Goal: Task Accomplishment & Management: Complete application form

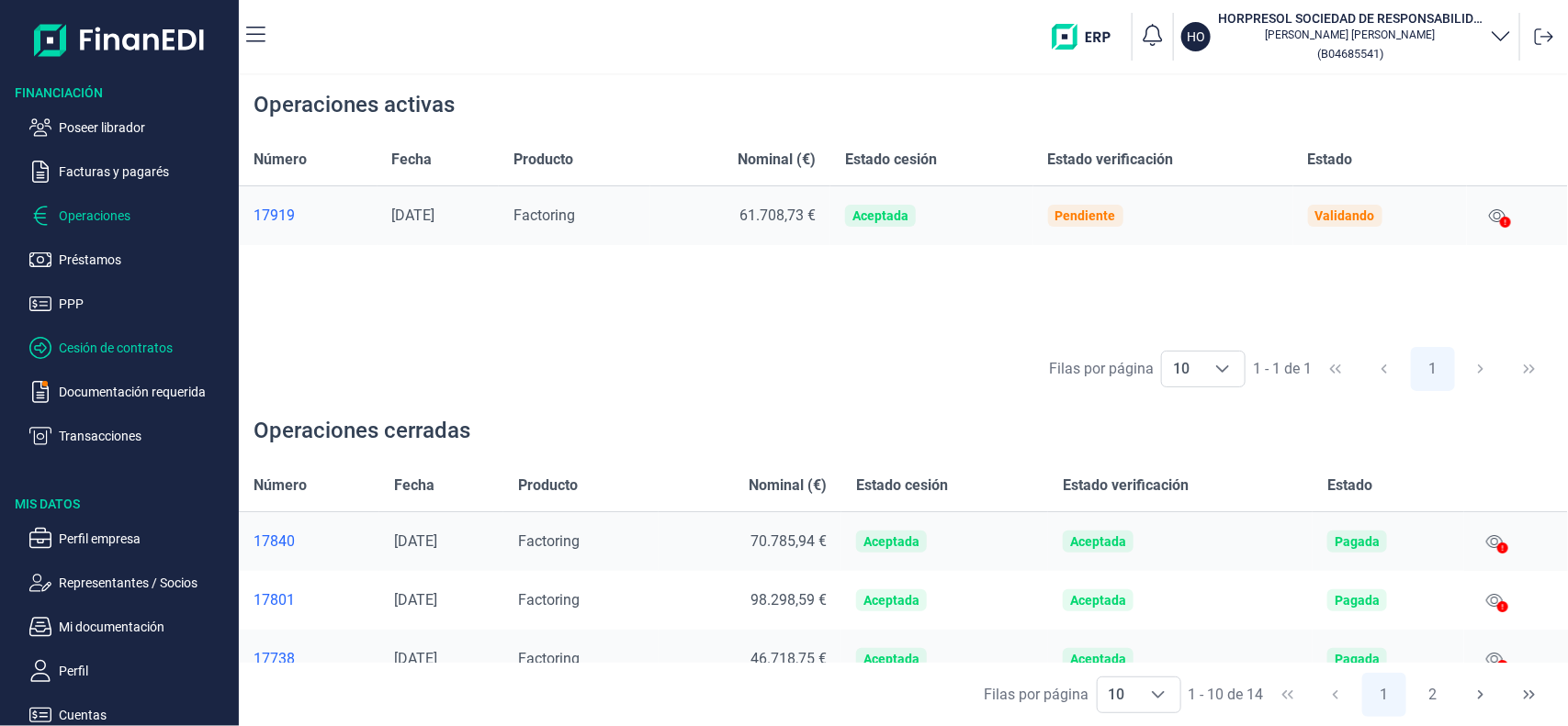
click at [80, 346] on p "Cesión de contratos" at bounding box center [145, 348] width 172 height 22
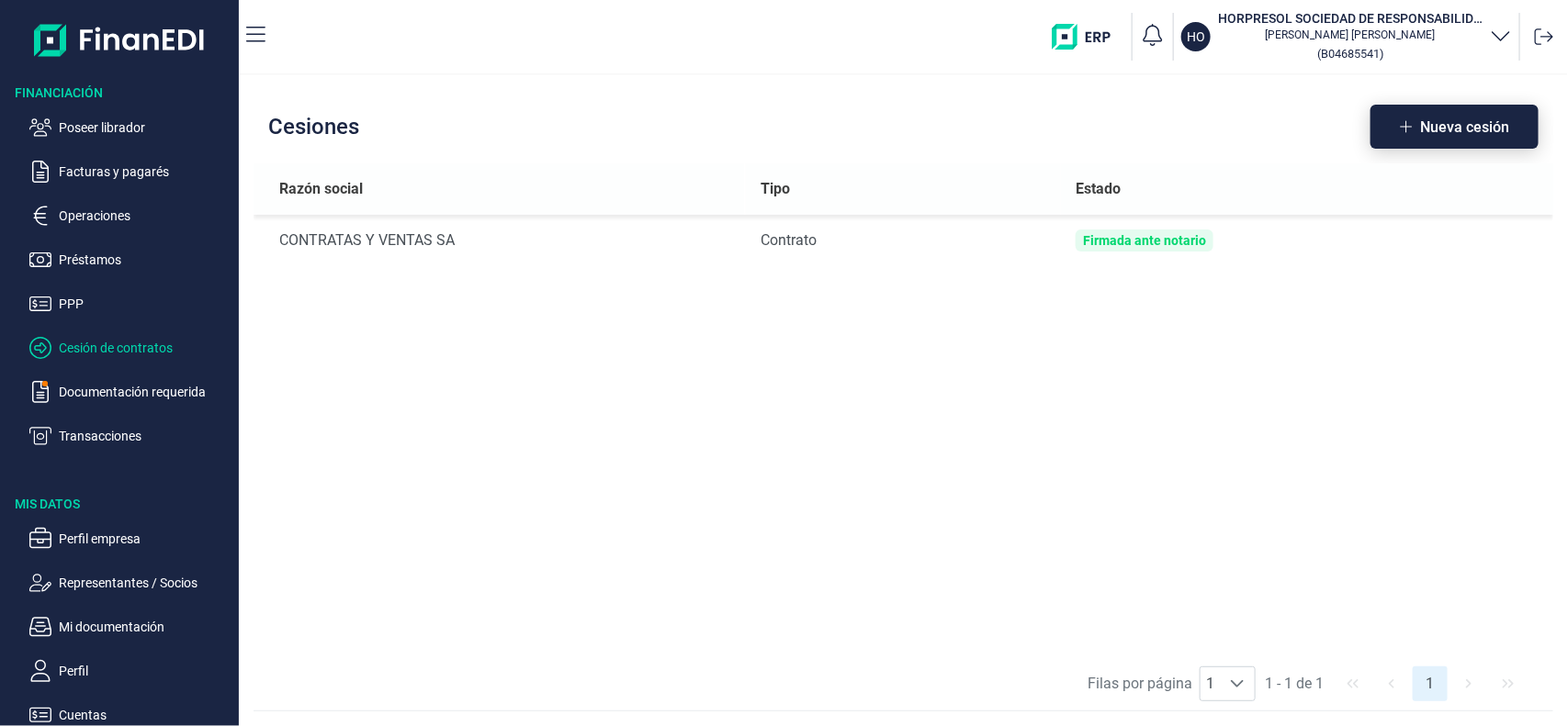
click at [1426, 120] on span "Nueva cesión" at bounding box center [1464, 127] width 89 height 14
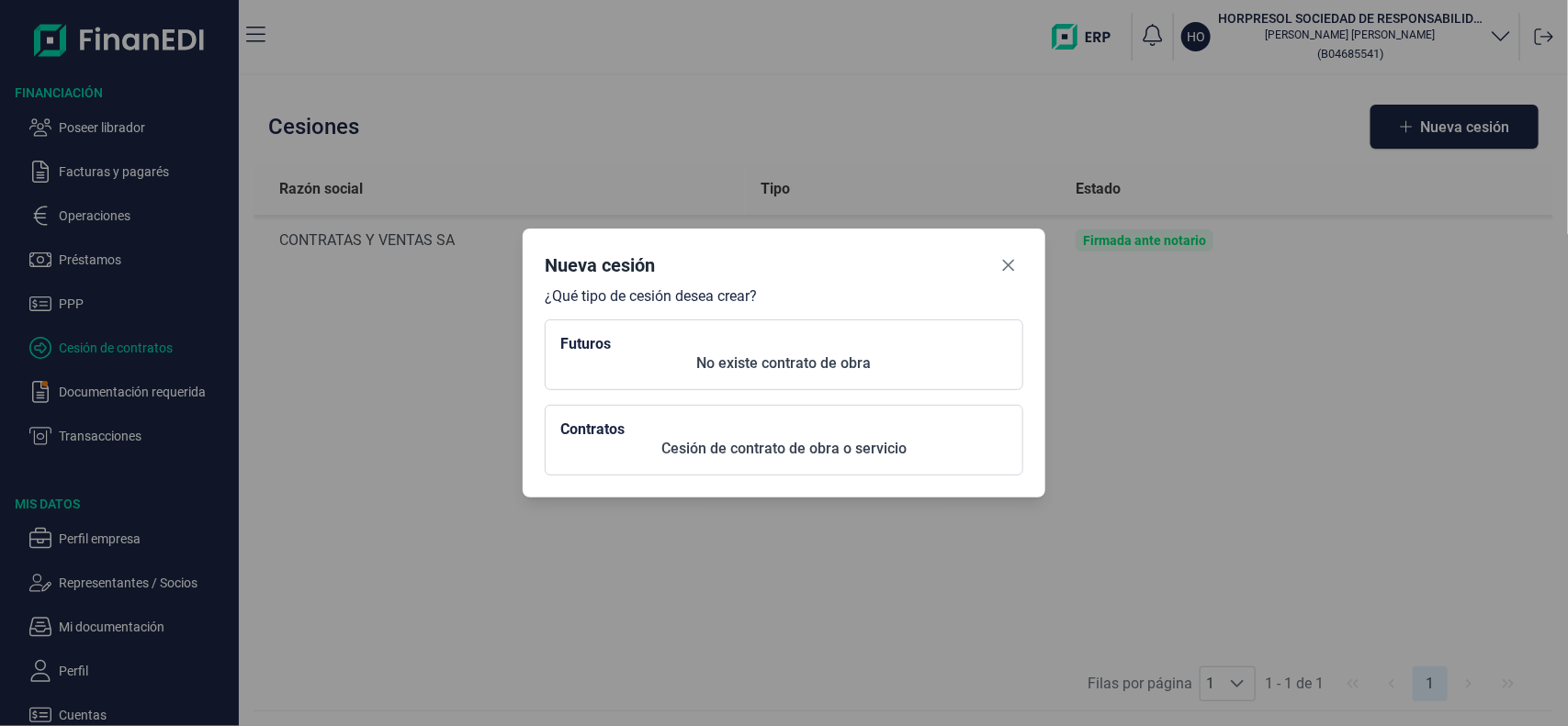
click at [818, 370] on button "Futuros No existe contrato de obra" at bounding box center [784, 354] width 478 height 71
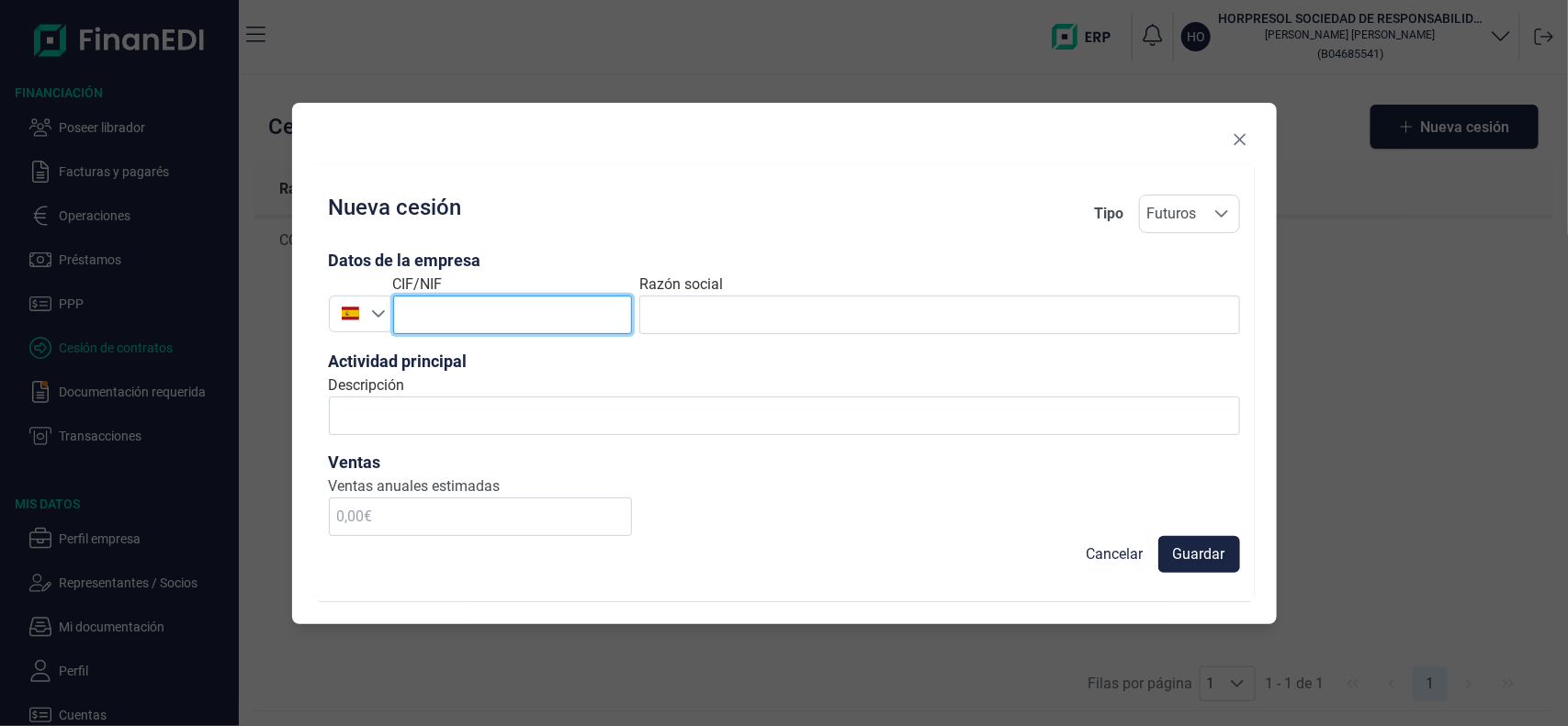
click at [557, 319] on input "text" at bounding box center [513, 315] width 240 height 39
paste input "A33014218"
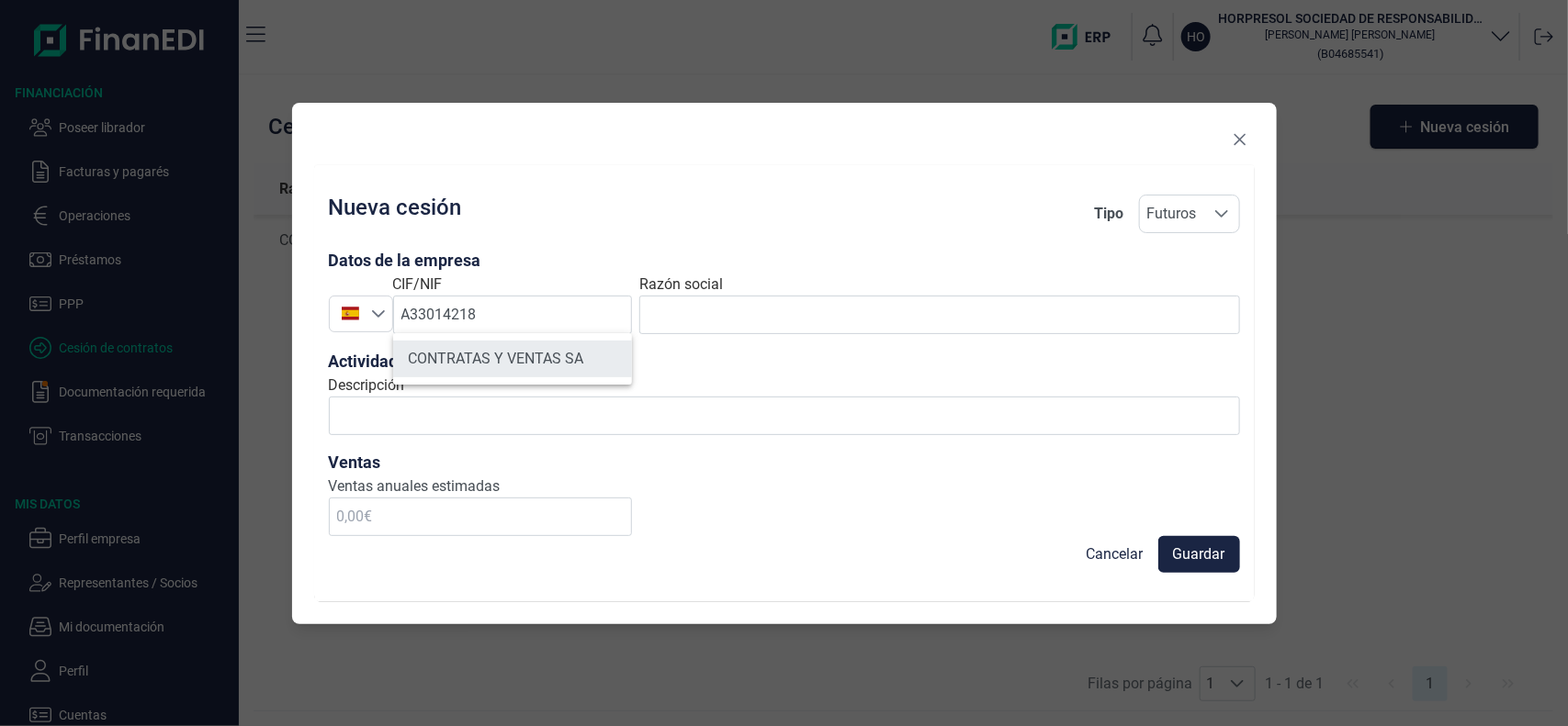
click at [475, 364] on li "CONTRATAS Y VENTAS SA" at bounding box center [513, 359] width 240 height 37
type input "A33014218"
type input "CONTRATAS Y VENTAS SA"
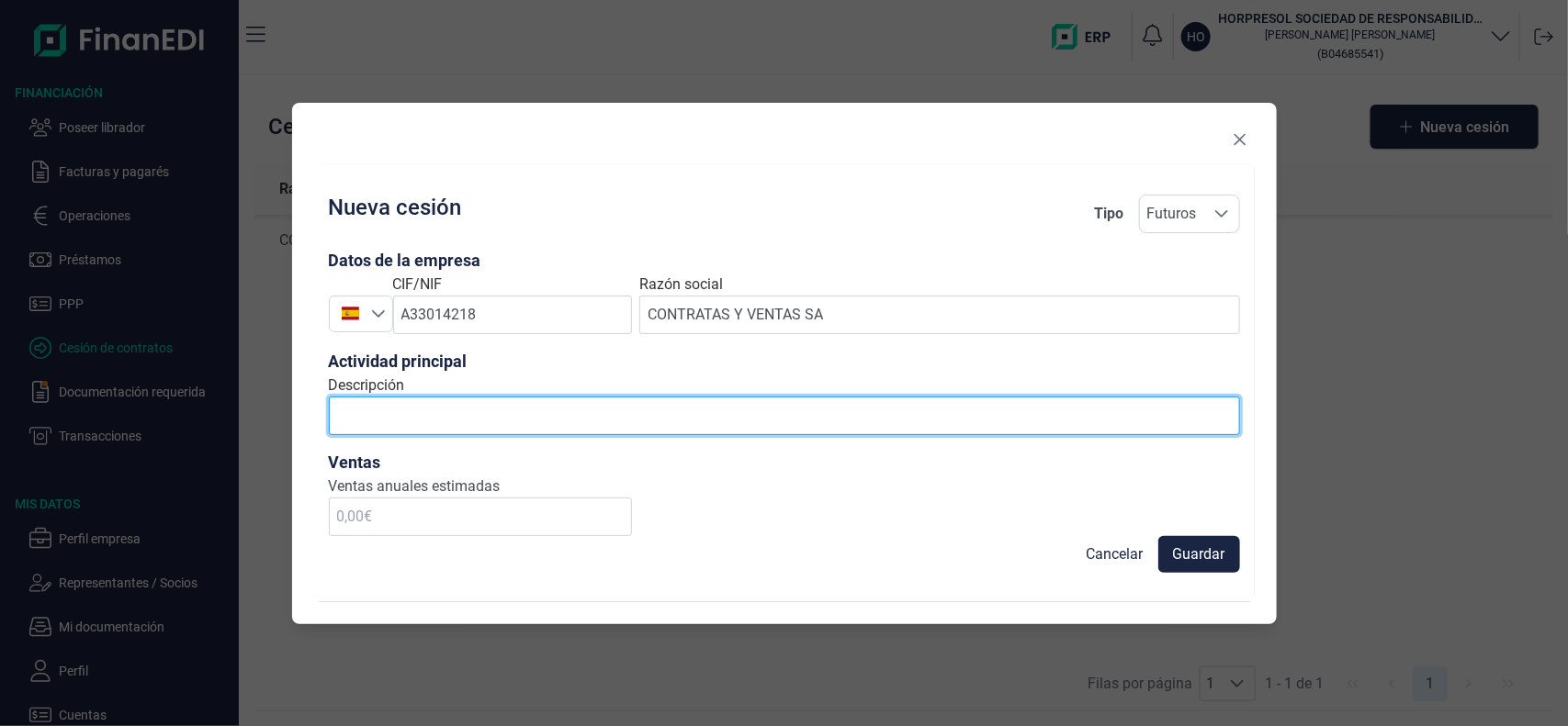
click at [462, 420] on input "Descripción" at bounding box center [784, 416] width 911 height 39
type input "suministro de hormigon"
click at [428, 414] on input "suministro de hormigon" at bounding box center [784, 416] width 911 height 39
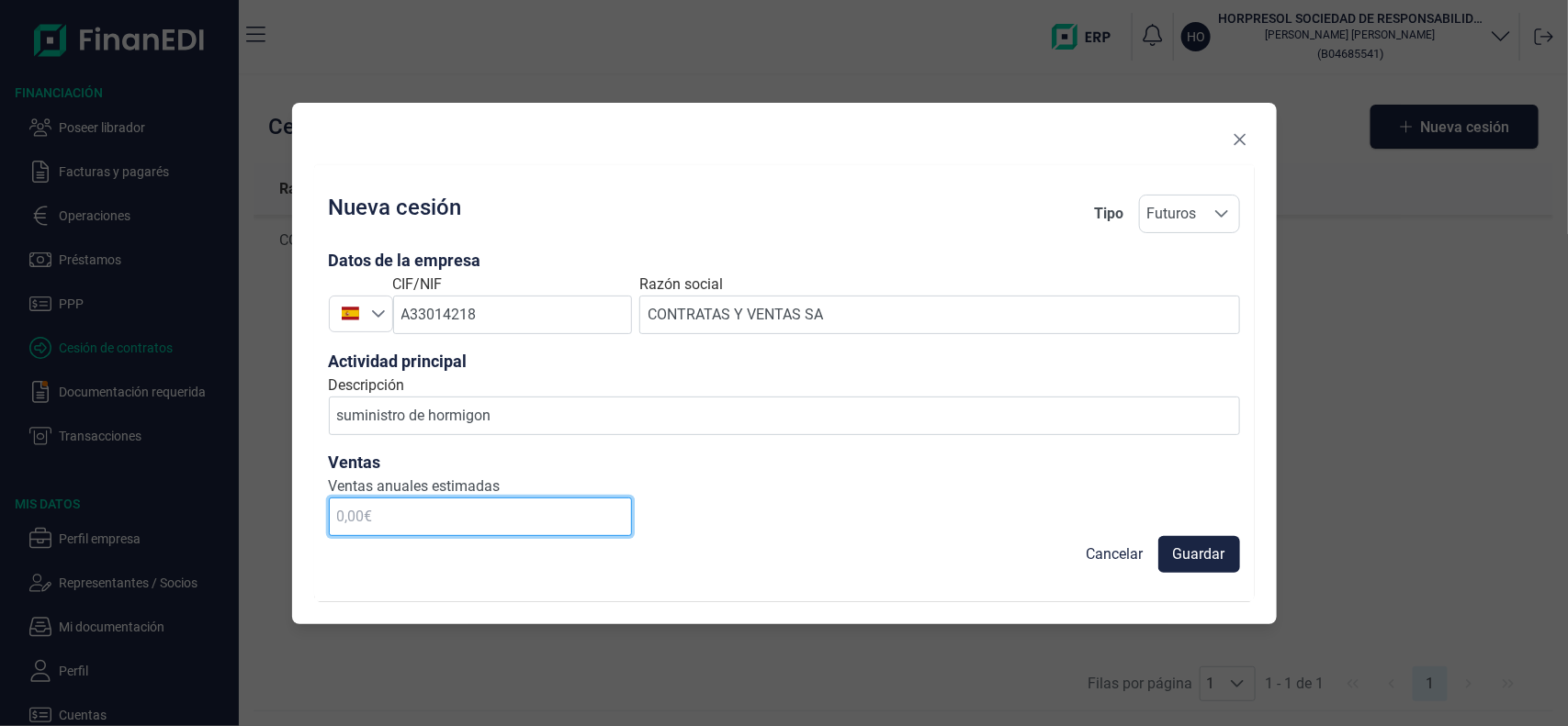
click at [446, 515] on input "text" at bounding box center [481, 517] width 304 height 39
type input "1.200.000,00 €"
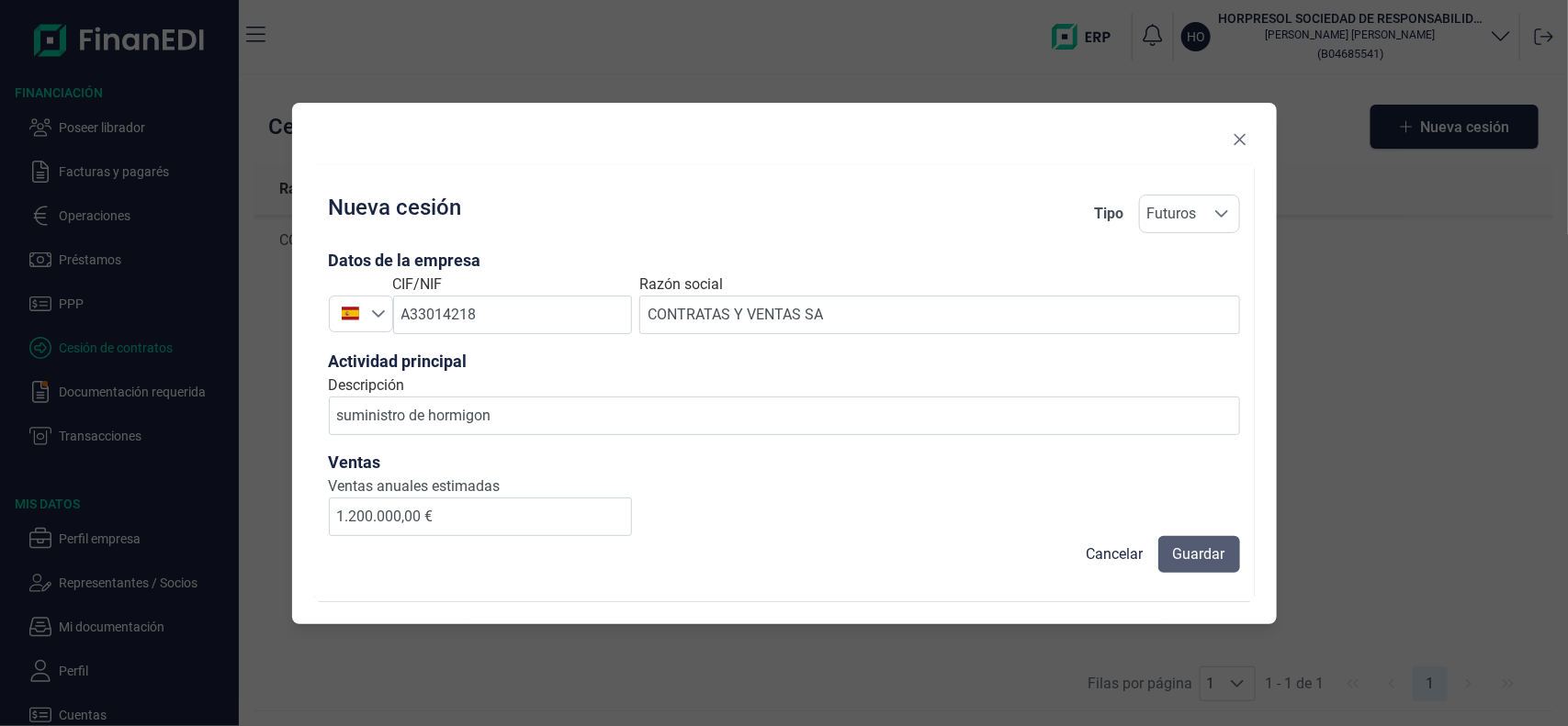
click at [1194, 551] on span "Guardar" at bounding box center [1199, 554] width 52 height 22
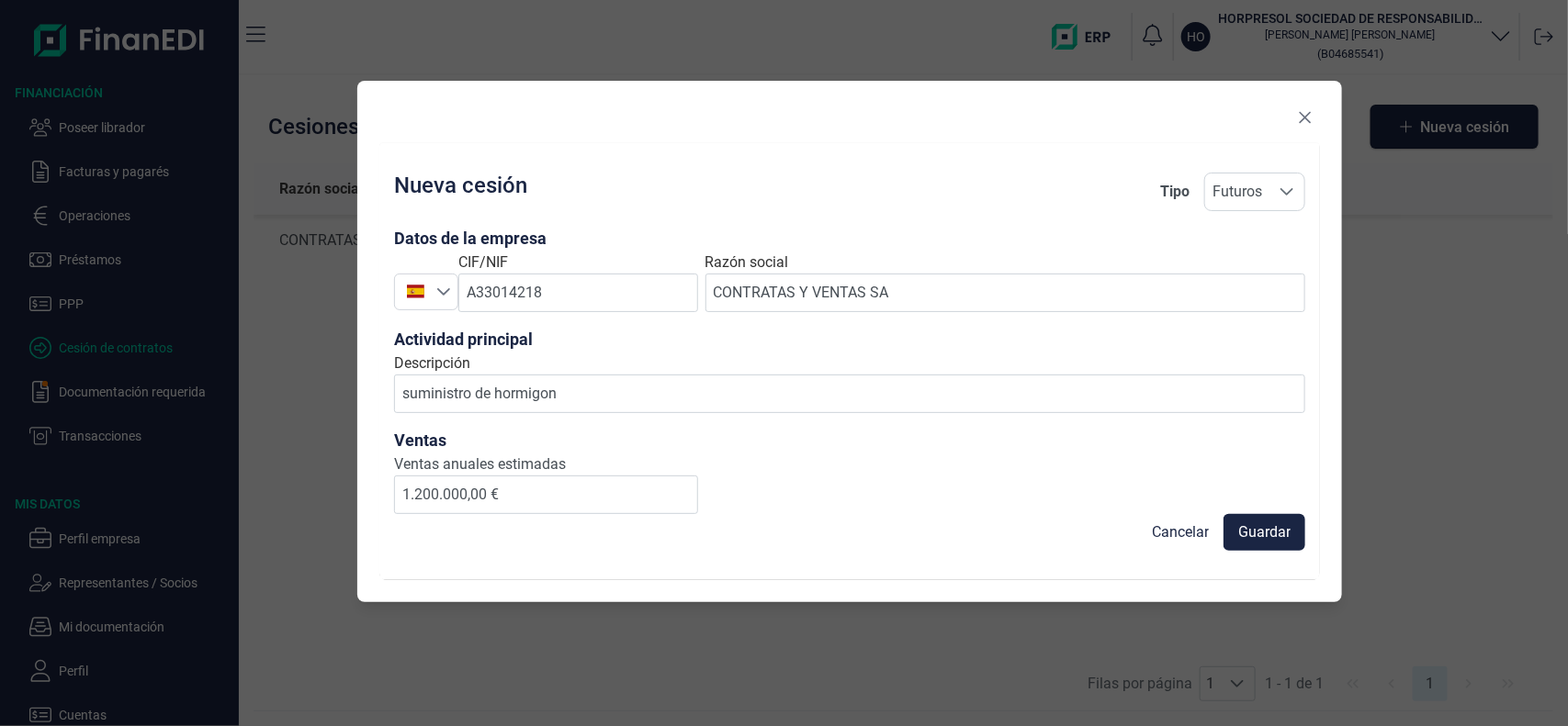
drag, startPoint x: 1157, startPoint y: 131, endPoint x: 1223, endPoint y: 107, distance: 70.2
click at [1223, 107] on div at bounding box center [849, 121] width 940 height 37
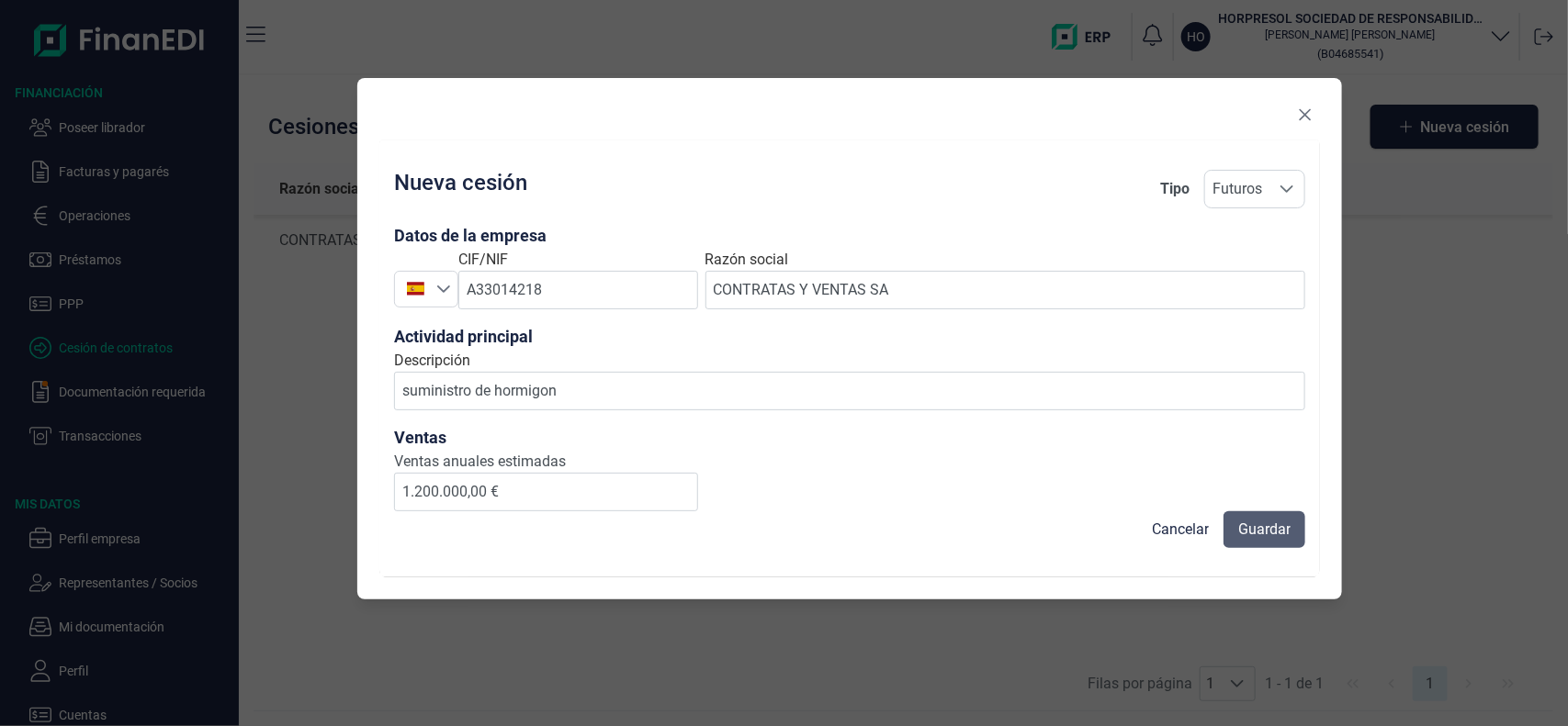
click at [1275, 539] on span "Guardar" at bounding box center [1264, 529] width 52 height 22
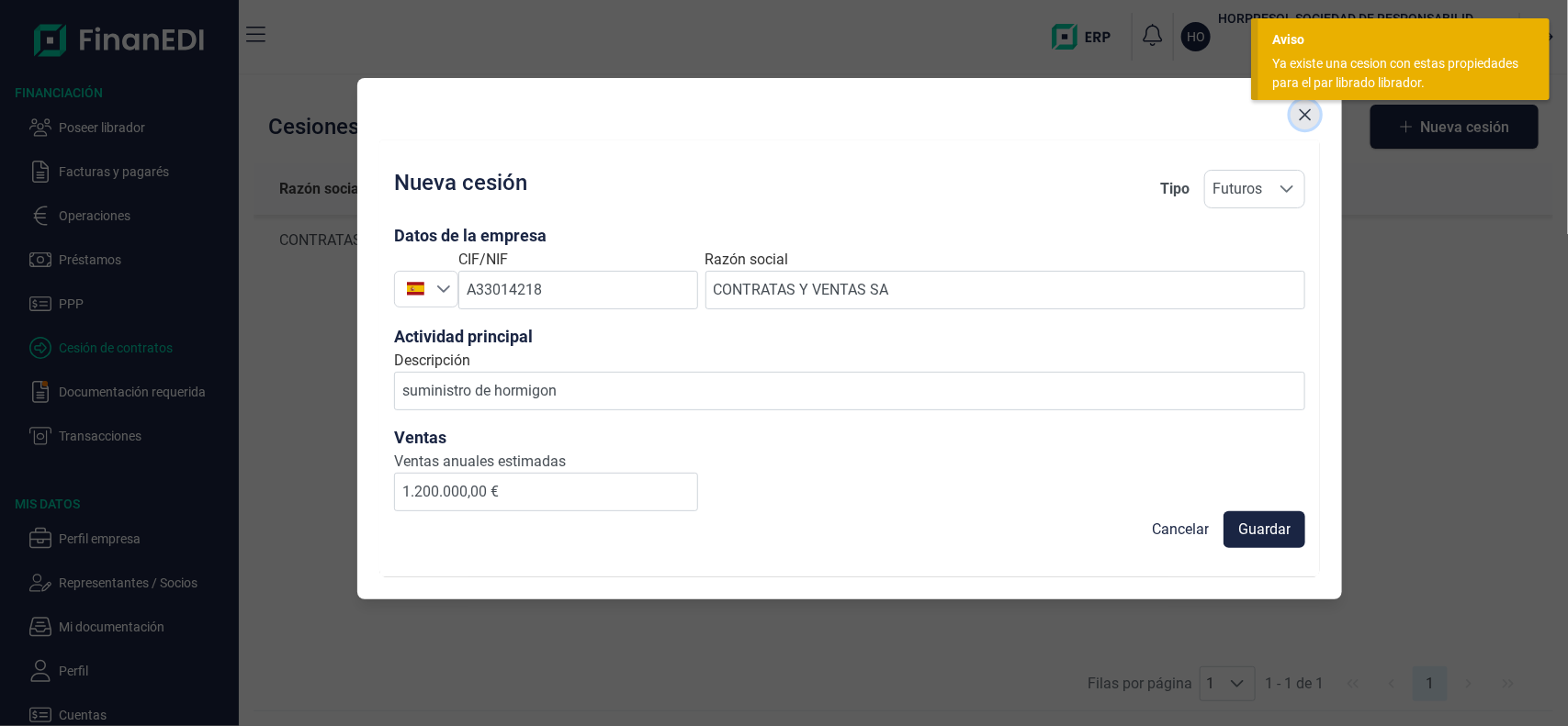
click at [1308, 120] on icon "Close" at bounding box center [1305, 114] width 15 height 15
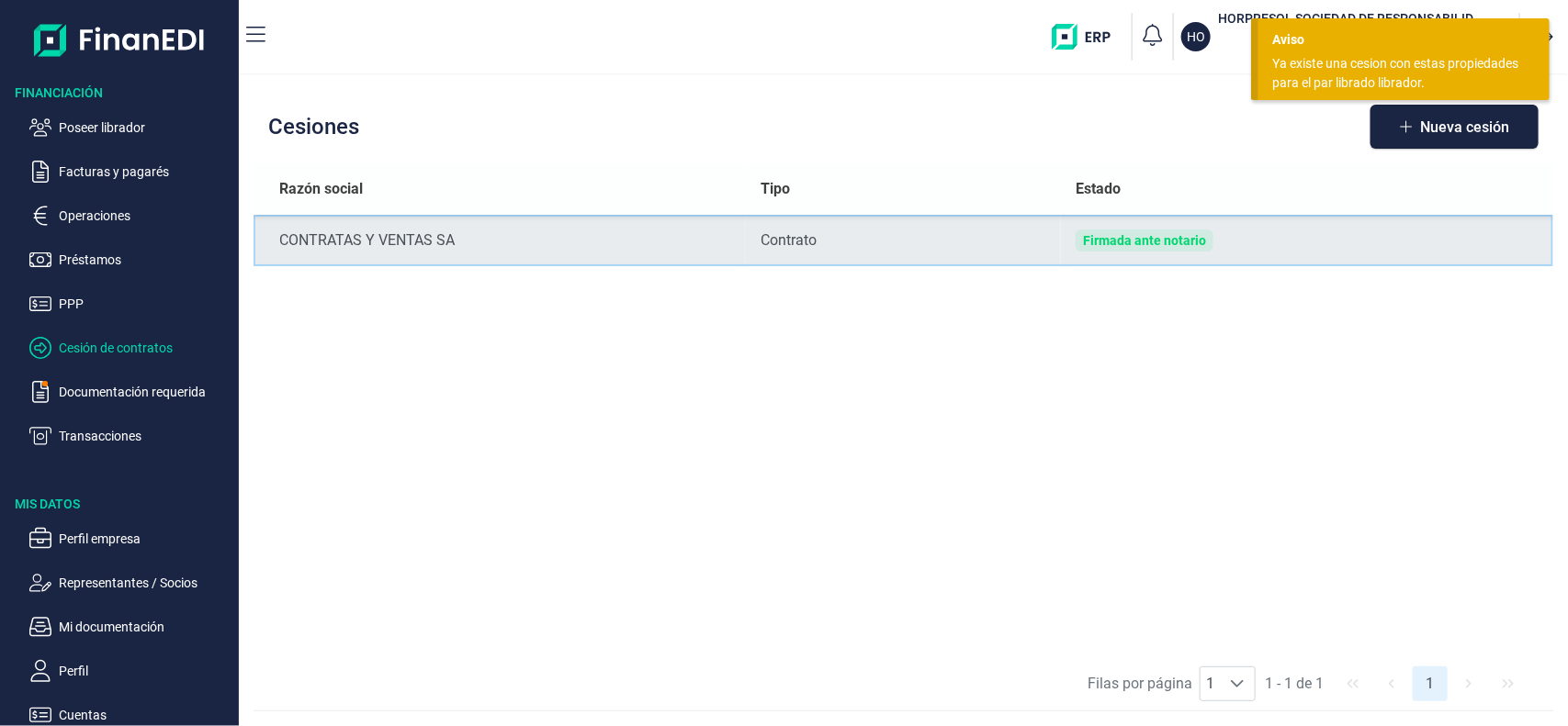
click at [1350, 232] on td "Firmada ante notario" at bounding box center [1307, 240] width 492 height 51
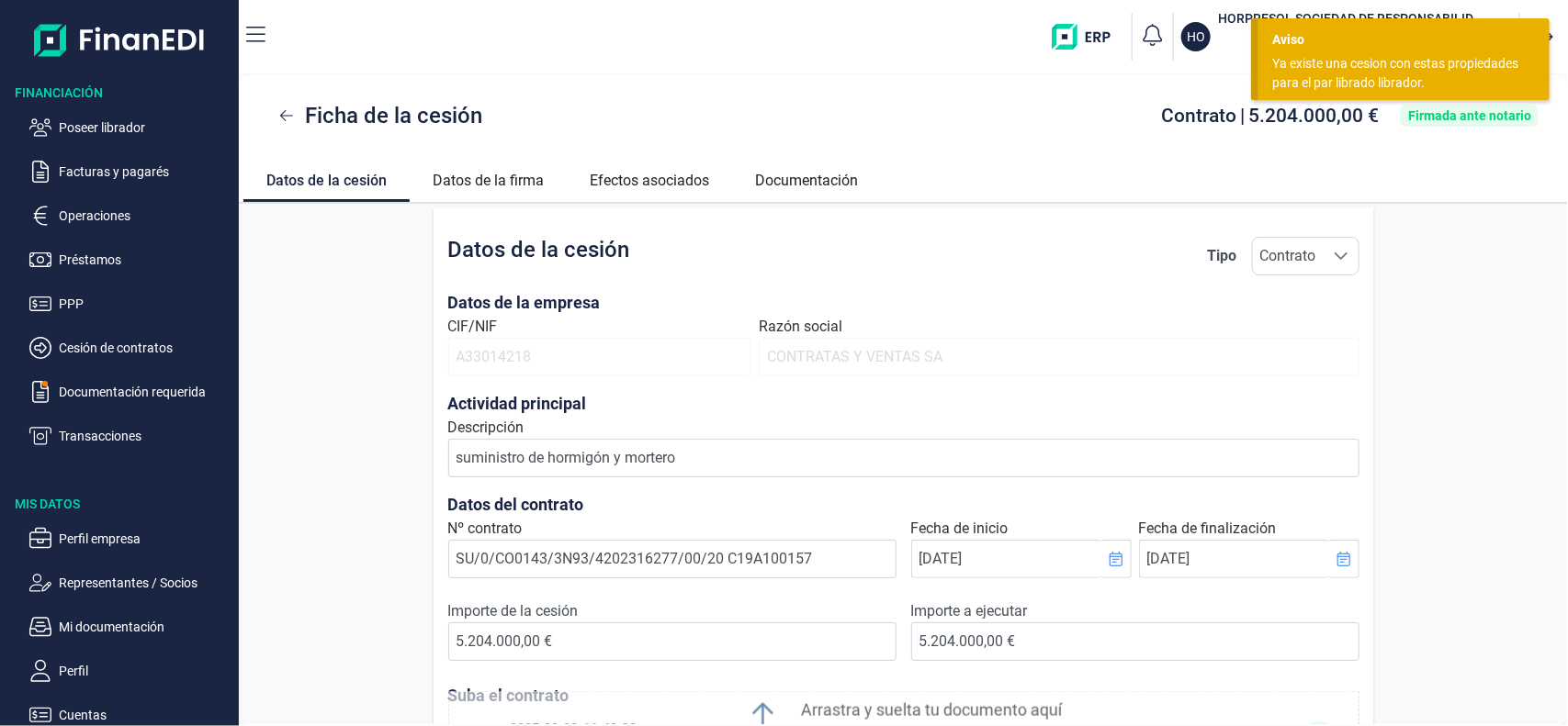
scroll to position [153, 0]
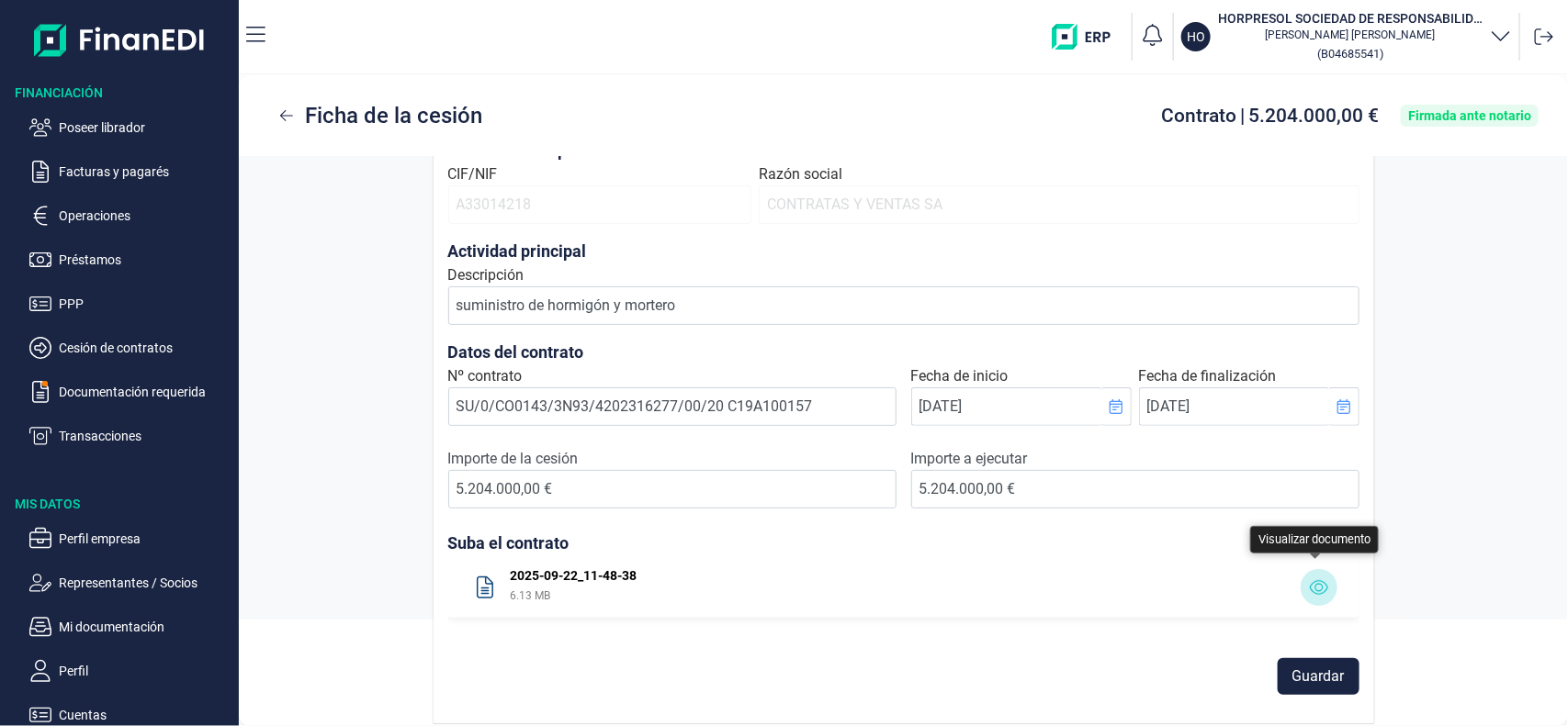
click at [1325, 590] on button "button" at bounding box center [1319, 588] width 37 height 37
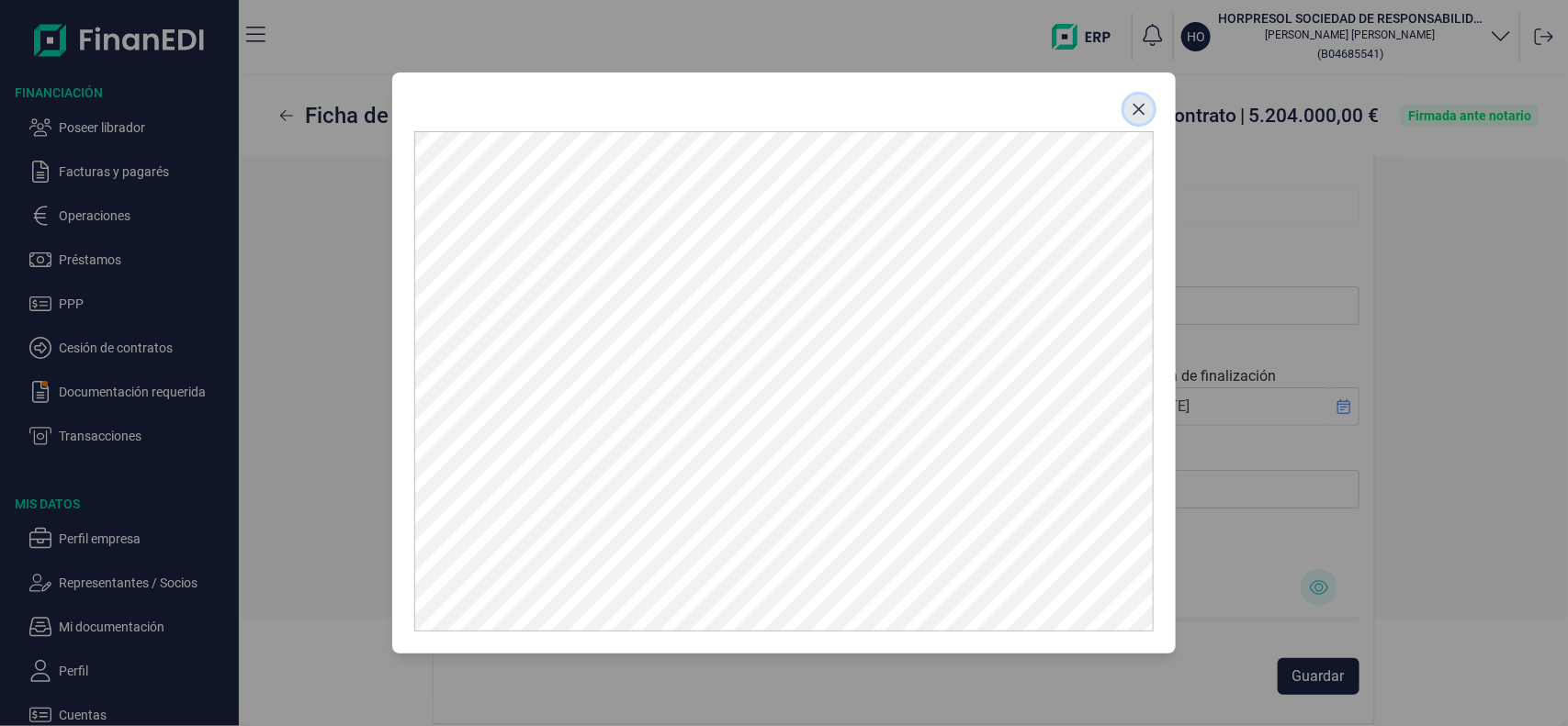
click at [1139, 110] on icon "Close" at bounding box center [1139, 109] width 12 height 12
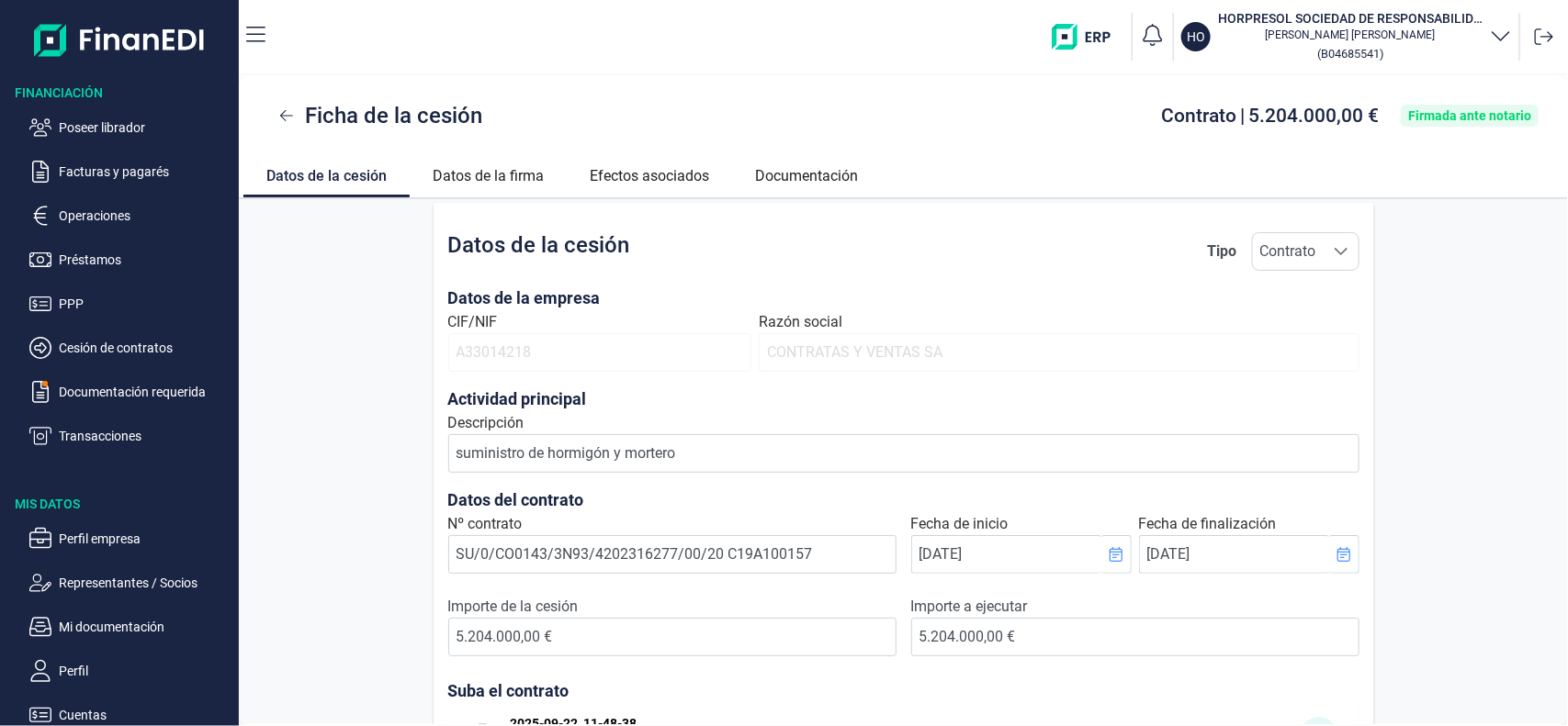
scroll to position [0, 0]
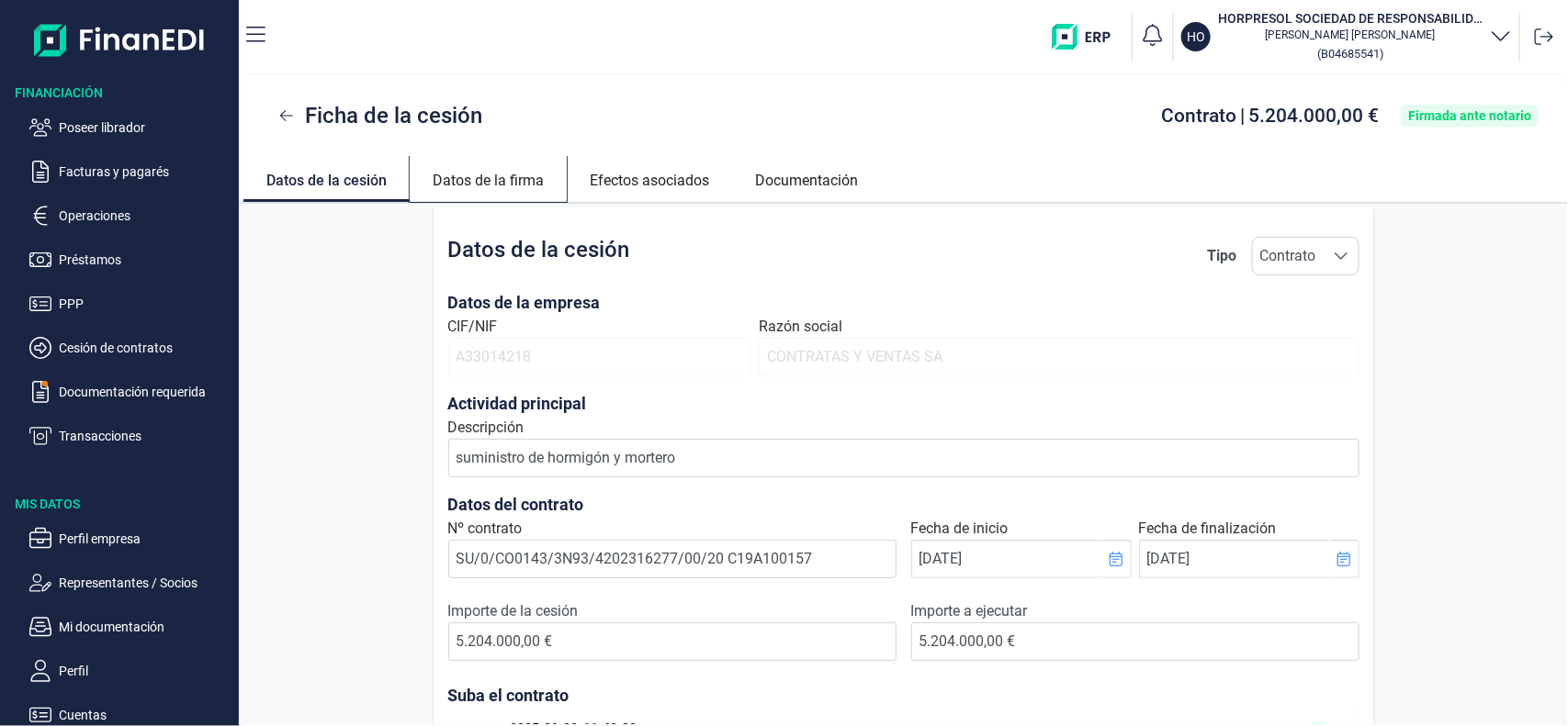
click at [558, 195] on link "Datos de la firma" at bounding box center [488, 178] width 157 height 45
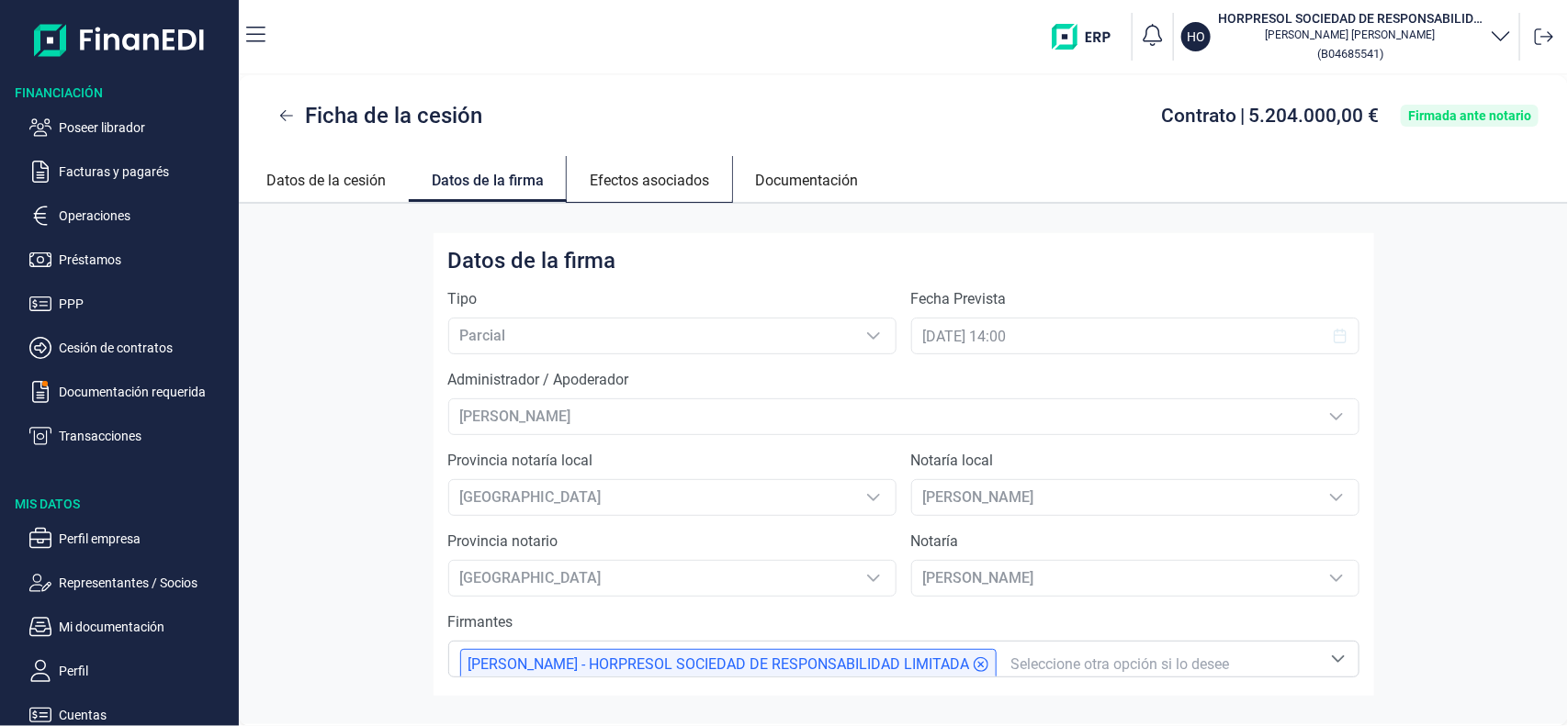
click at [636, 189] on link "Efectos asociados" at bounding box center [649, 178] width 166 height 45
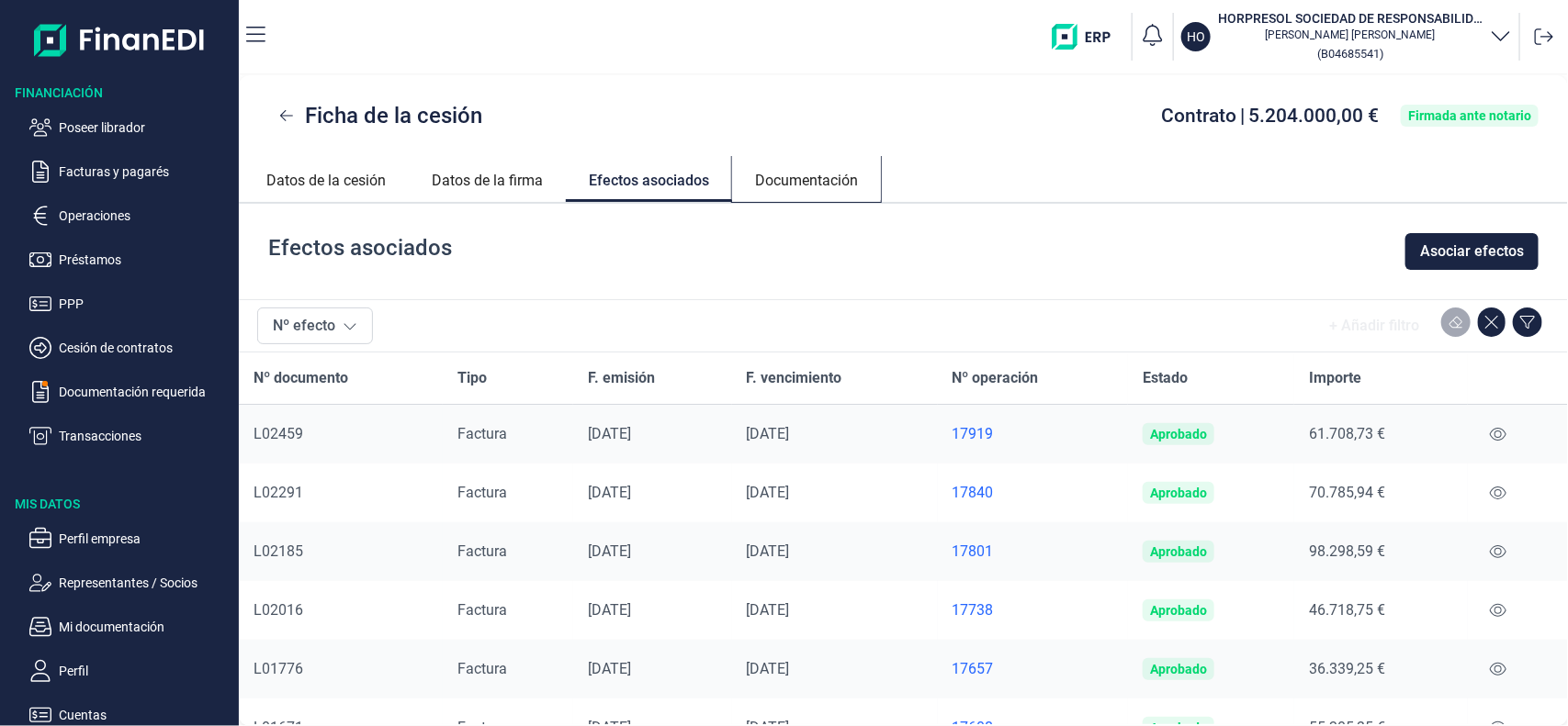
click at [802, 191] on link "Documentación" at bounding box center [807, 178] width 149 height 45
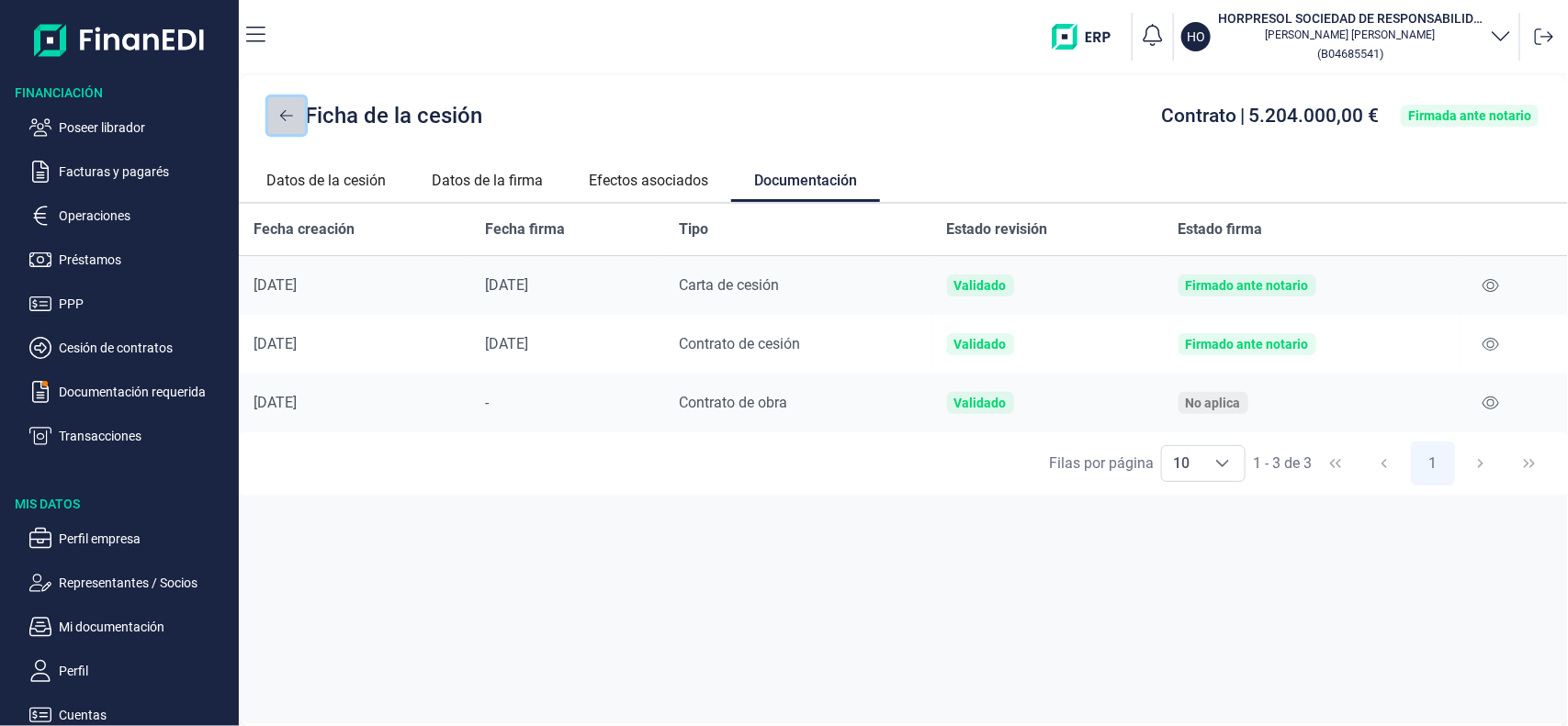
click at [274, 124] on button at bounding box center [287, 116] width 37 height 37
